Goal: Information Seeking & Learning: Learn about a topic

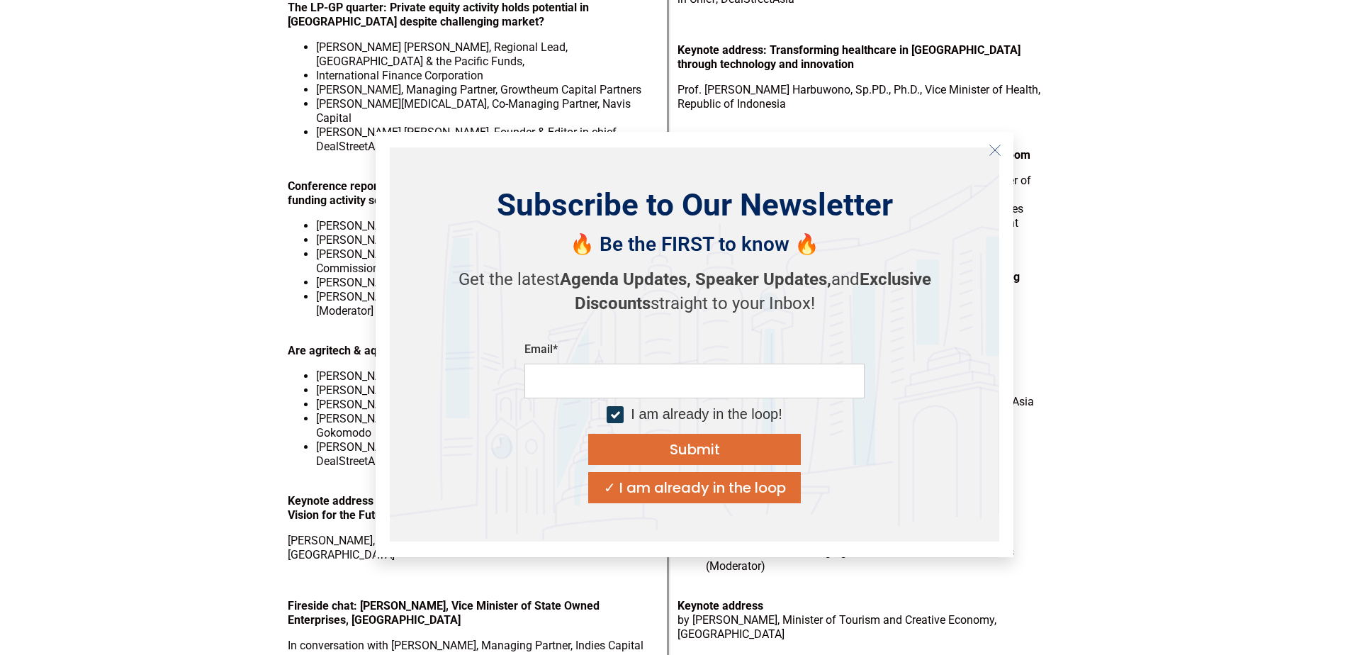
scroll to position [425, 0]
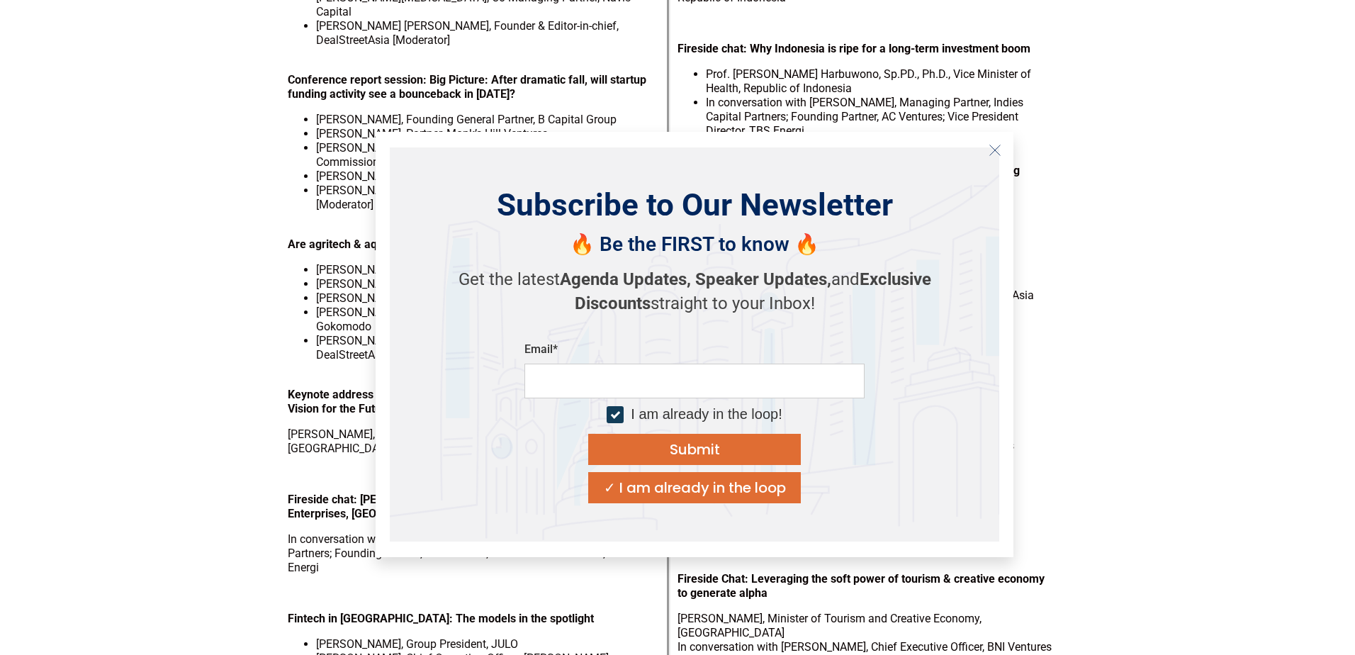
click at [994, 153] on icon "Close" at bounding box center [994, 150] width 13 height 13
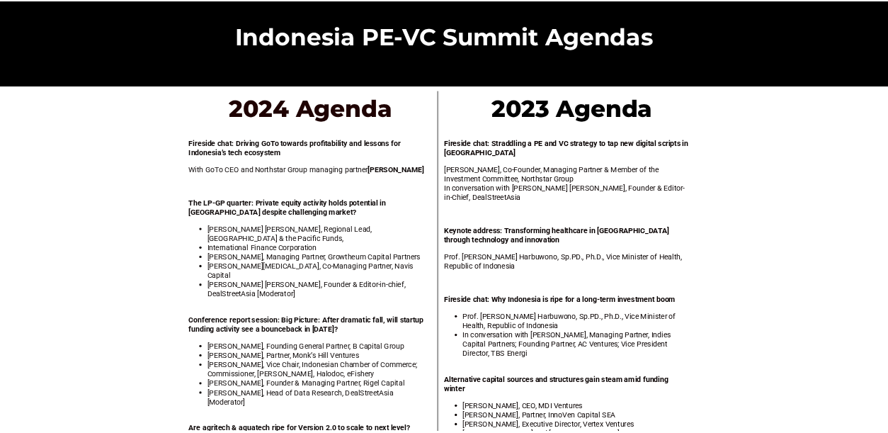
scroll to position [0, 0]
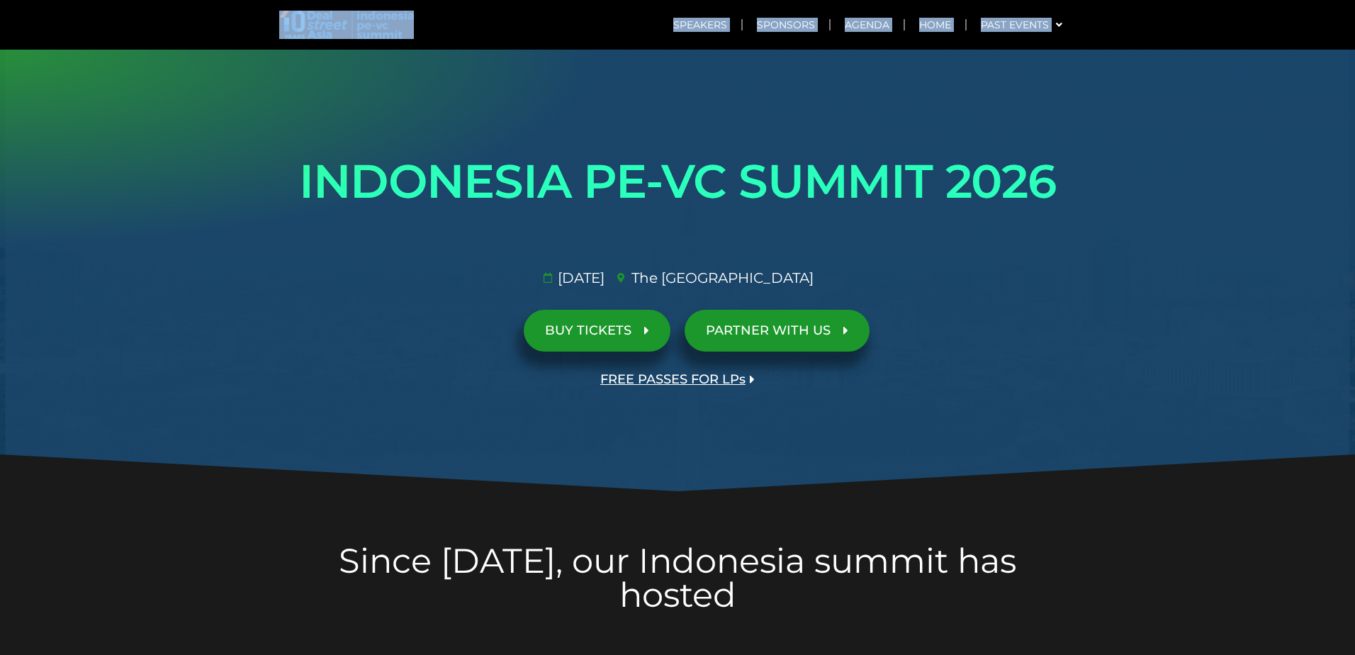
click at [115, 12] on header "Speakers Sponsors Agenda Home Past Events SG 2025 JKT 2025 SG 2024 JKT 2024 SG …" at bounding box center [672, 25] width 1344 height 50
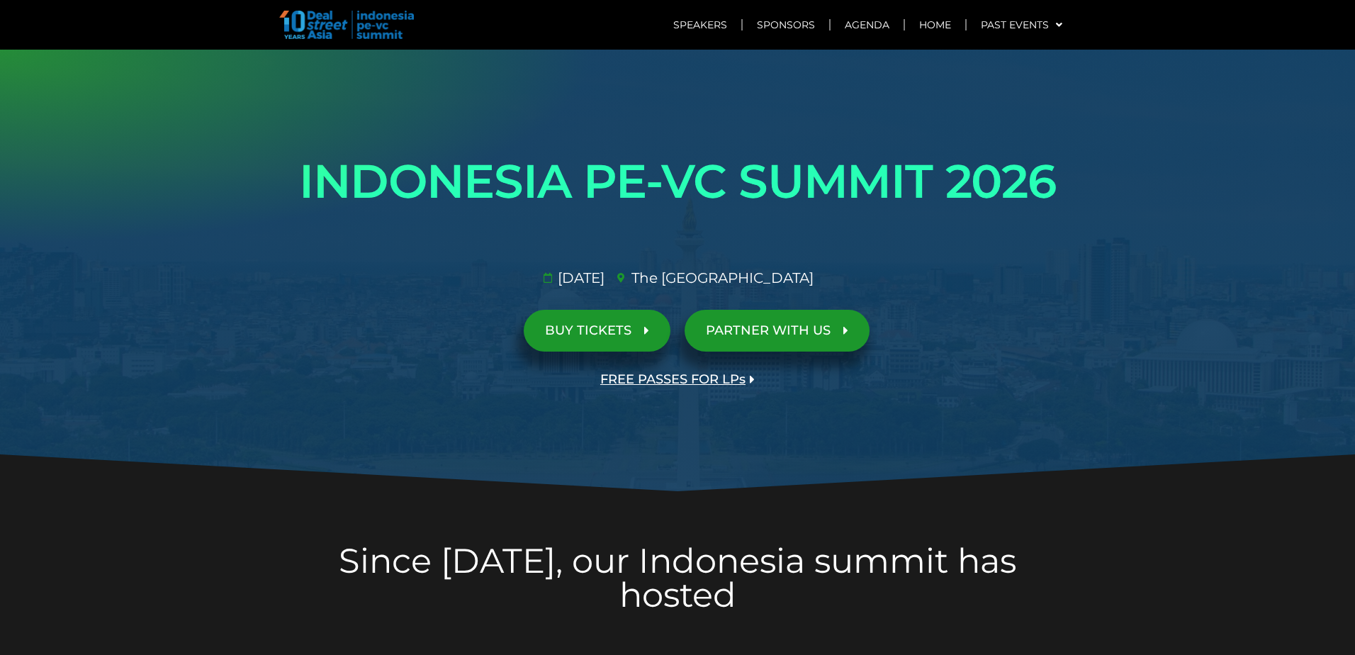
click at [843, 329] on icon at bounding box center [845, 330] width 5 height 13
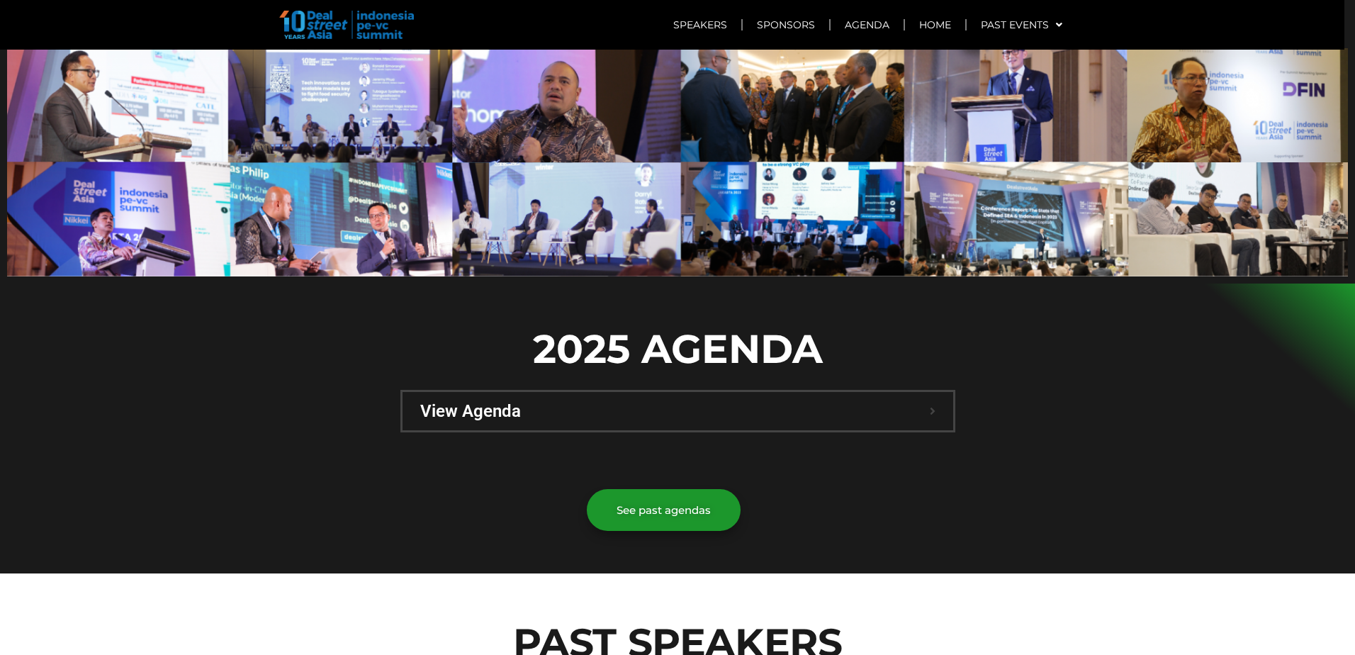
scroll to position [859, 0]
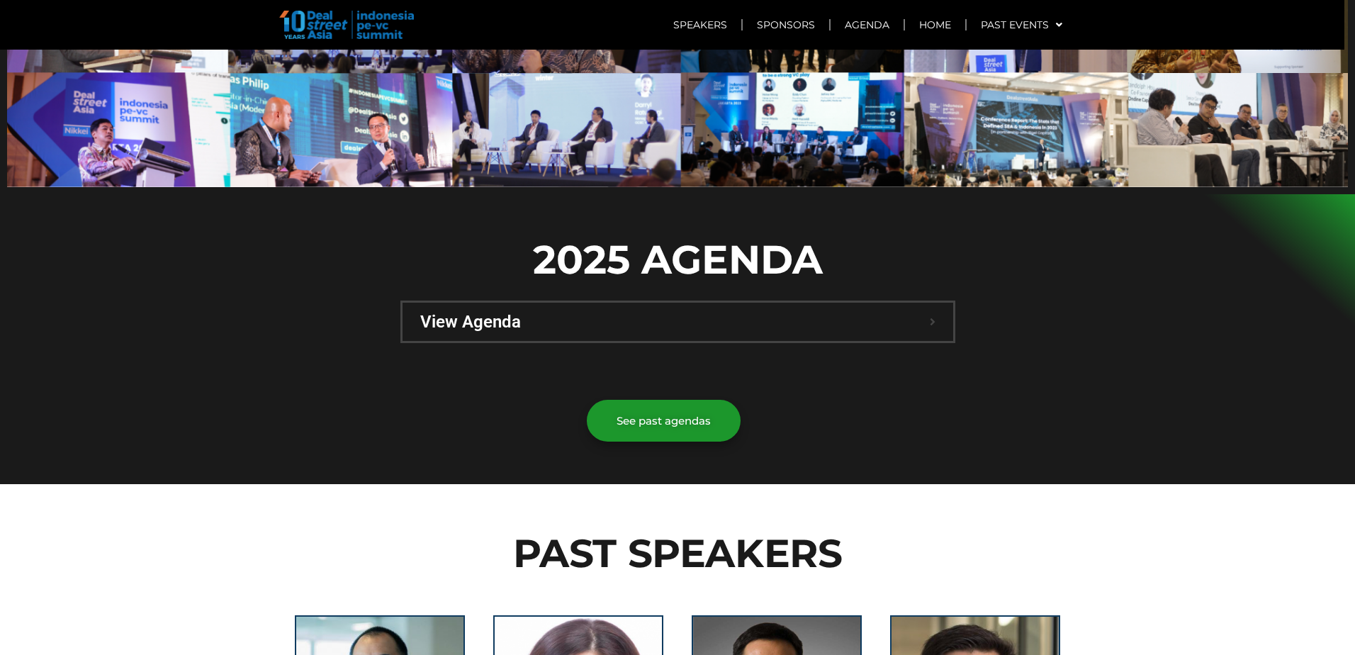
click at [526, 313] on span "View Agenda" at bounding box center [674, 321] width 509 height 17
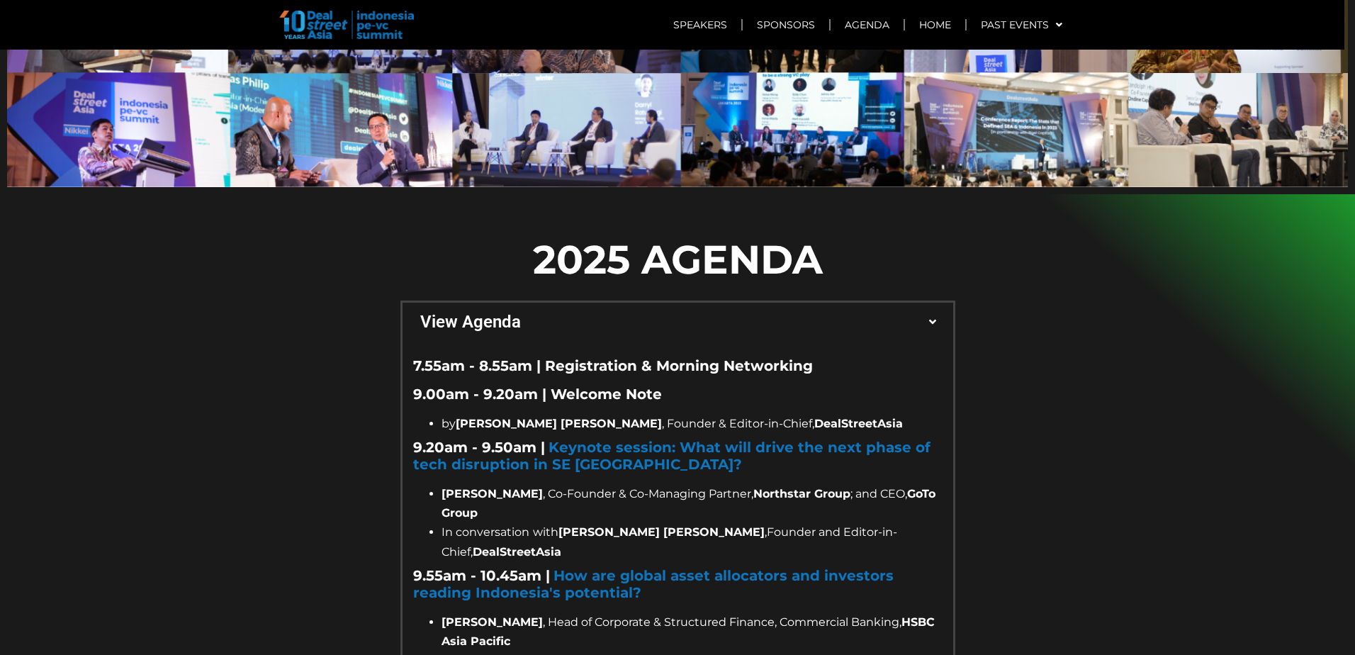
click at [927, 319] on icon at bounding box center [932, 322] width 11 height 6
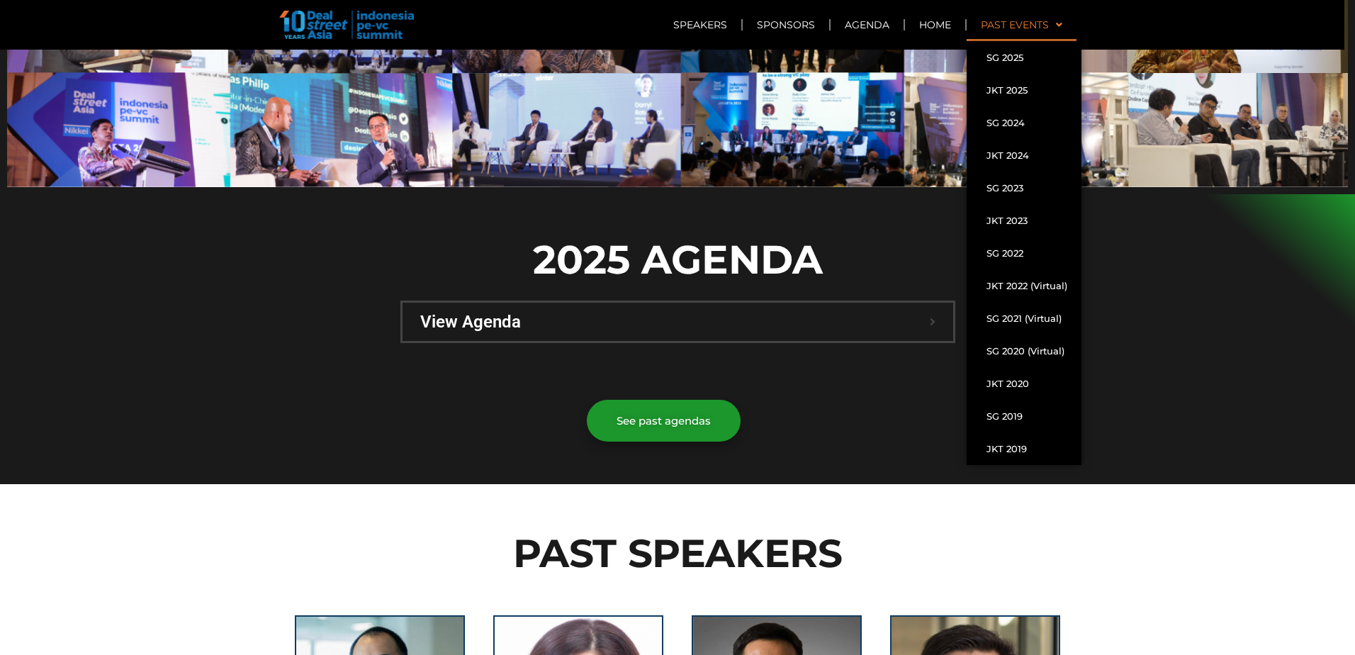
click at [1022, 18] on link "Past Events" at bounding box center [1021, 25] width 110 height 33
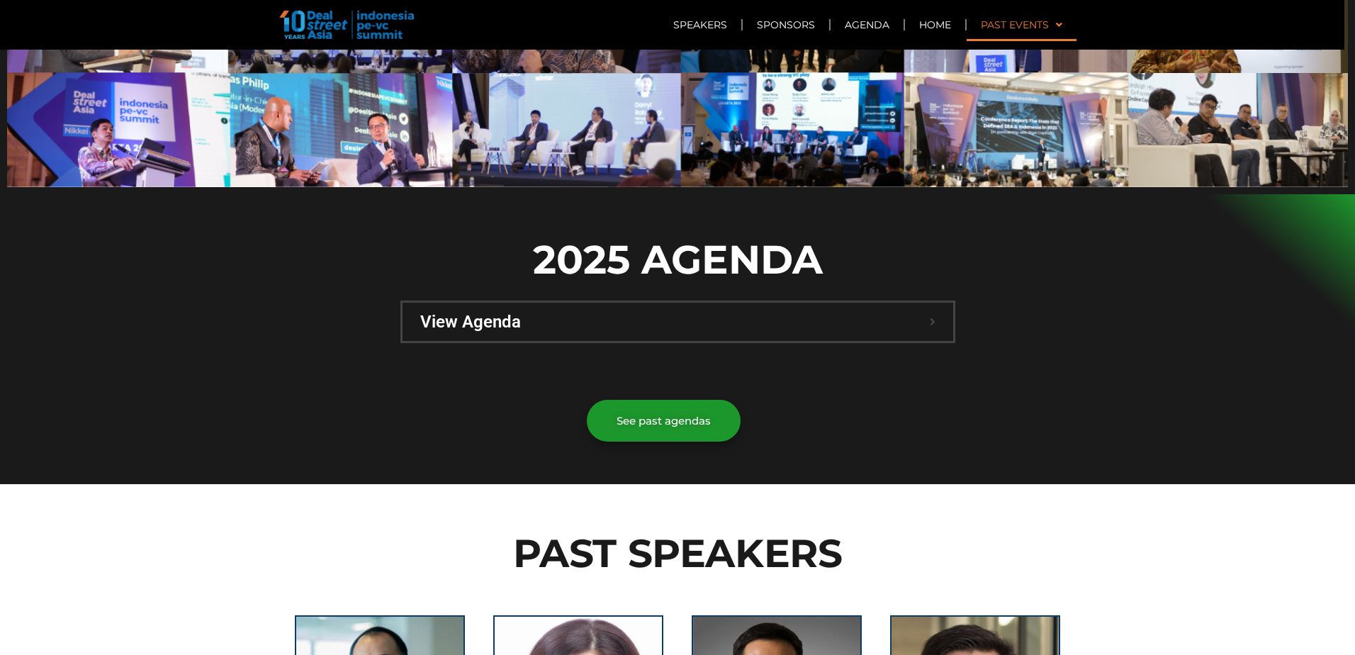
click at [1022, 18] on link "Past Events" at bounding box center [1021, 25] width 110 height 33
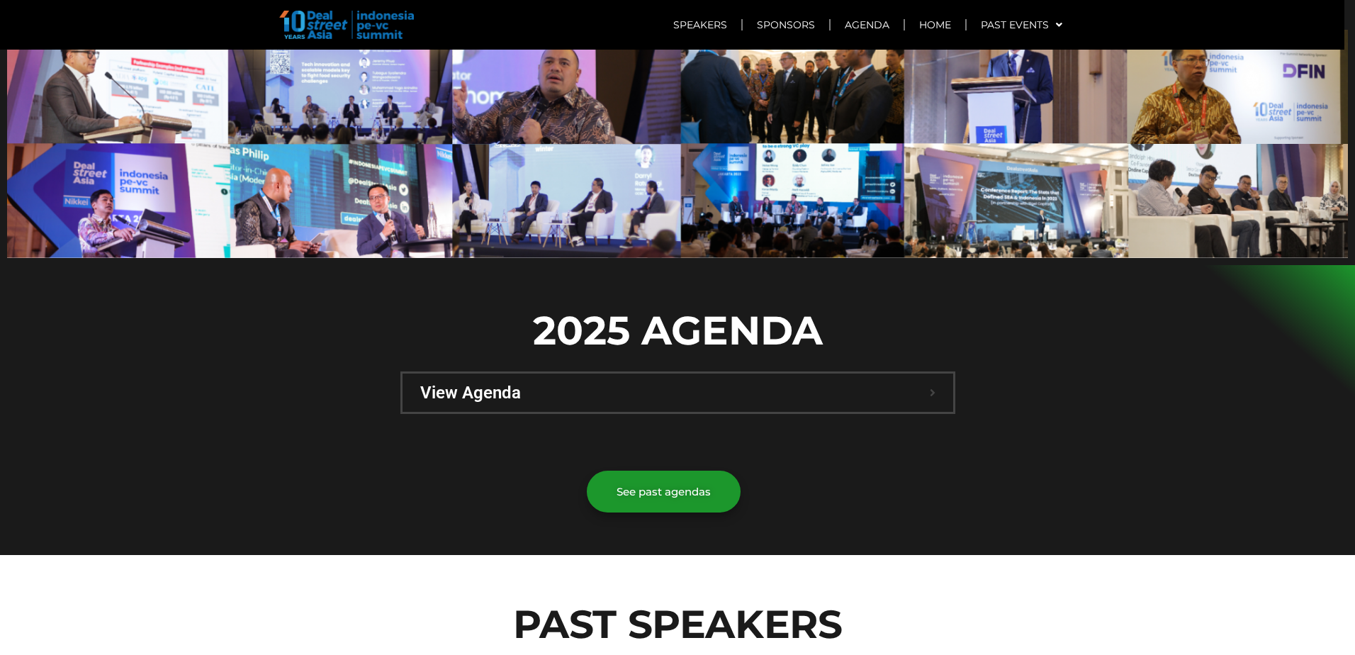
scroll to position [717, 0]
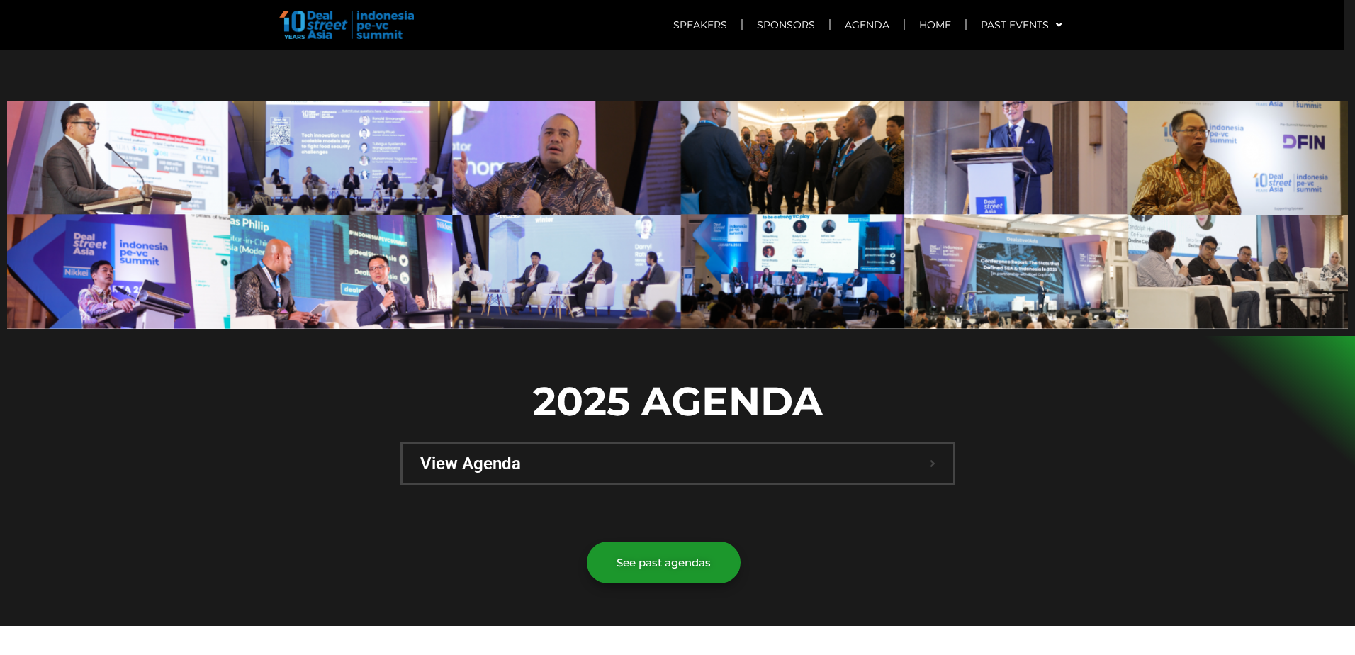
click at [543, 444] on div "View Agenda" at bounding box center [677, 463] width 550 height 38
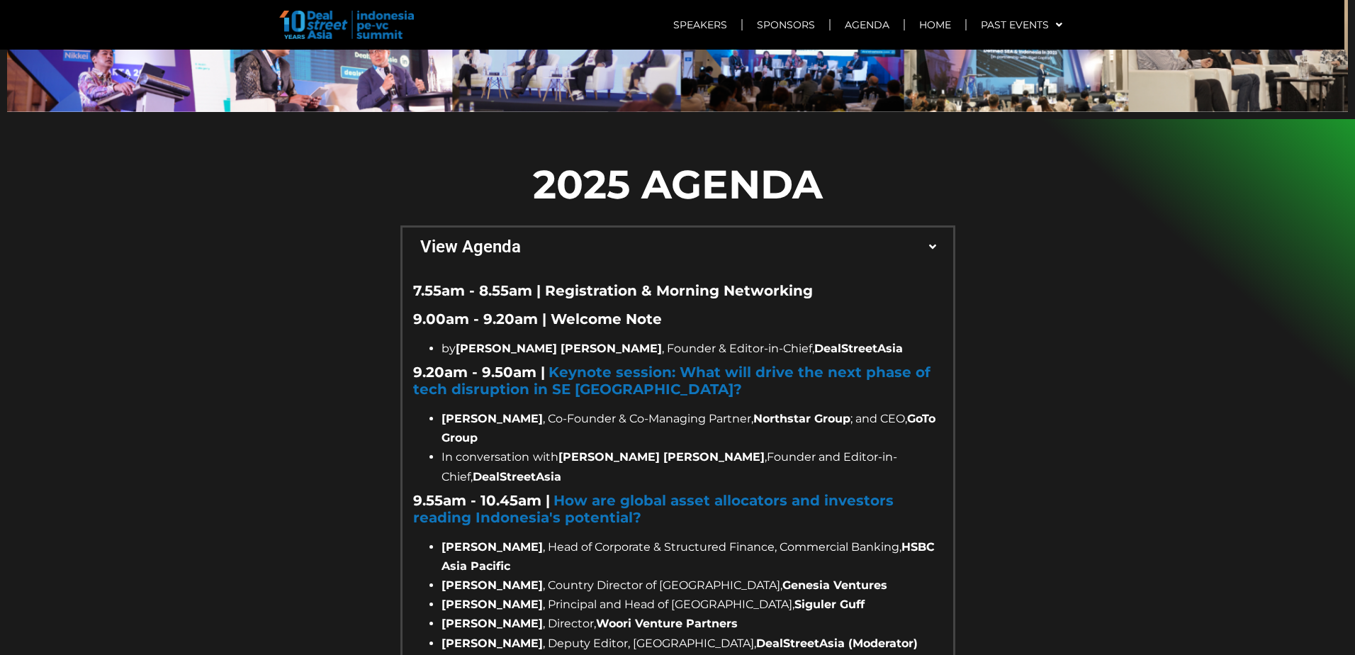
scroll to position [929, 0]
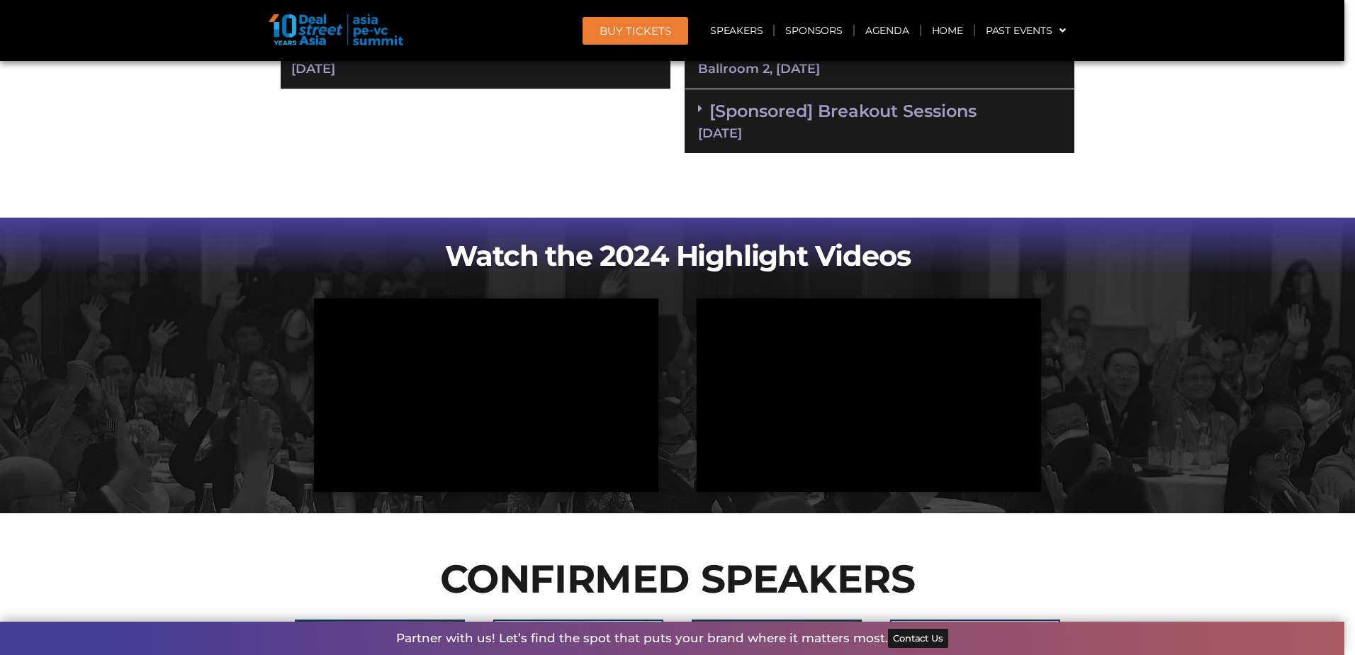
scroll to position [779, 0]
